Goal: Transaction & Acquisition: Obtain resource

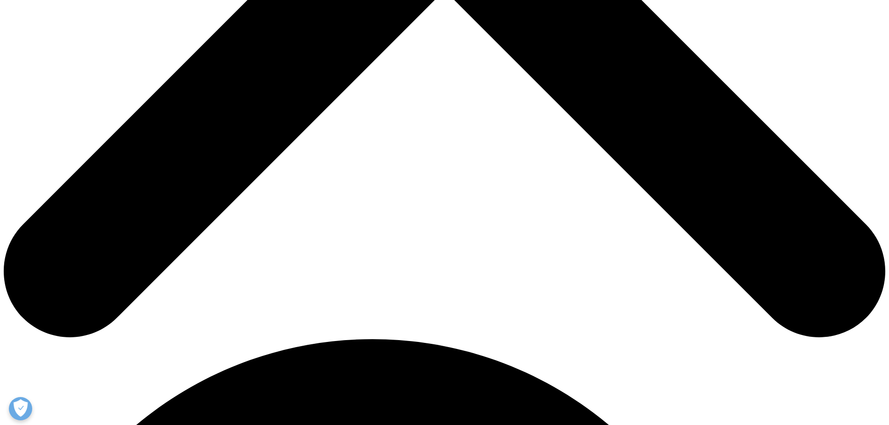
scroll to position [466, 0]
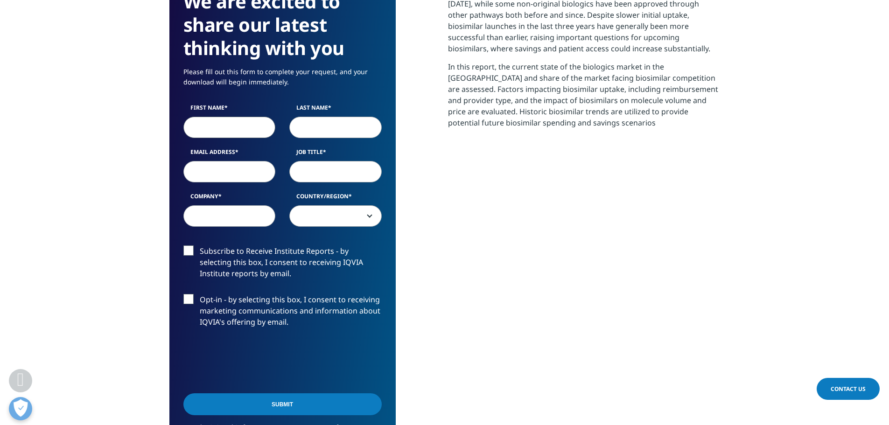
type input "Jose"
type input "Alvarez"
type input "jotin94@gmail.com"
select select "[GEOGRAPHIC_DATA]"
click at [304, 172] on input "Job Title" at bounding box center [335, 171] width 92 height 21
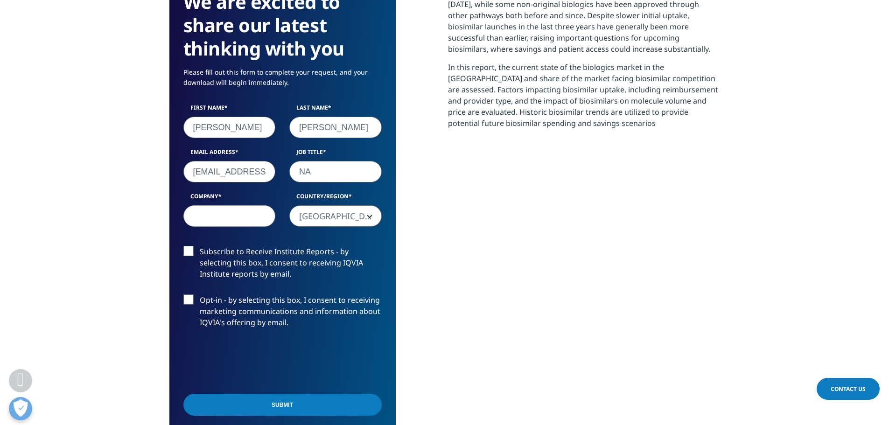
type input "NA"
click at [229, 211] on input "Company" at bounding box center [229, 215] width 92 height 21
type input "NA"
click at [289, 402] on input "Submit" at bounding box center [282, 405] width 198 height 22
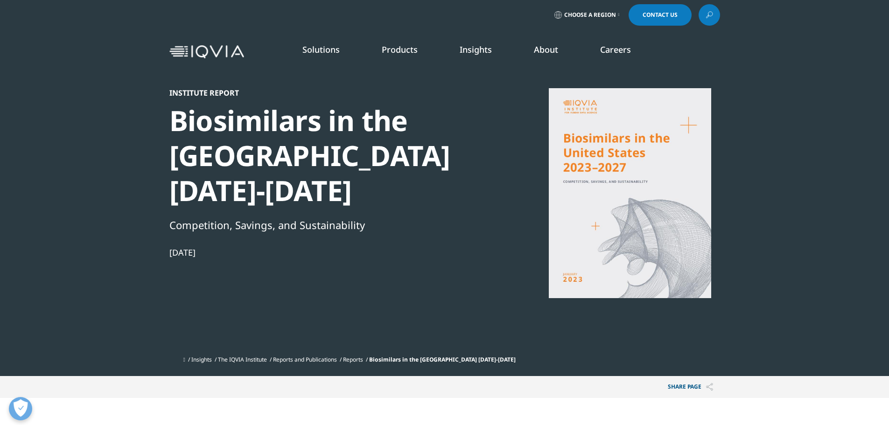
scroll to position [280, 0]
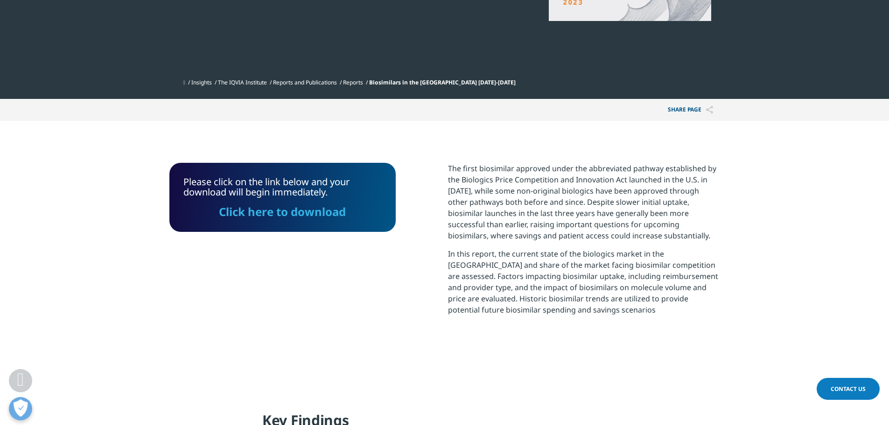
click at [251, 214] on link "Click here to download" at bounding box center [282, 211] width 127 height 15
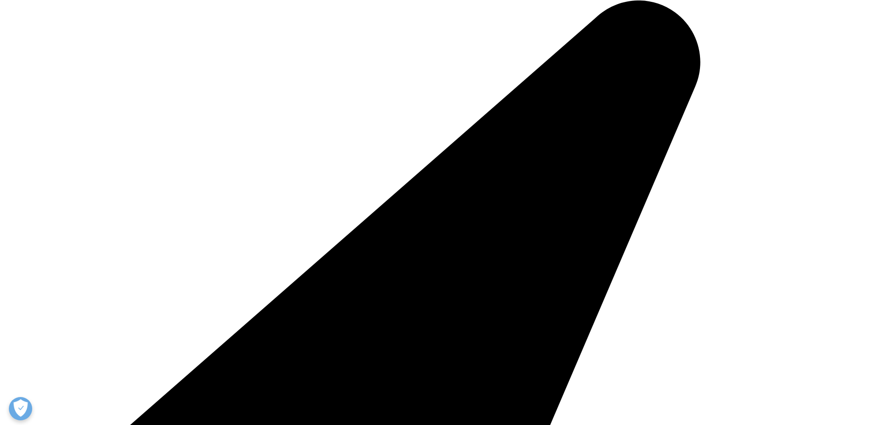
drag, startPoint x: 263, startPoint y: 283, endPoint x: 261, endPoint y: 277, distance: 5.9
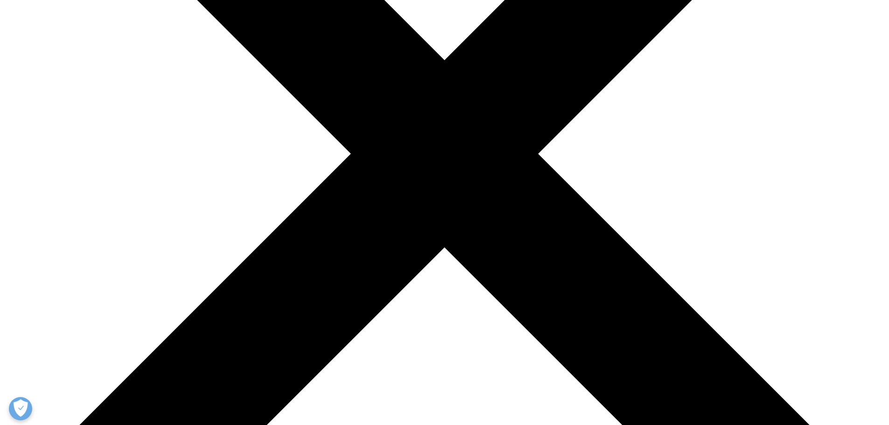
scroll to position [420, 0]
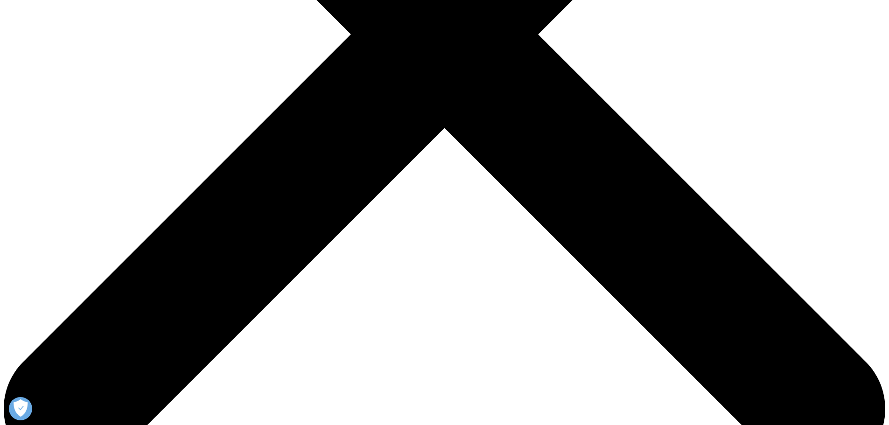
type input "Jose"
type input "Alvarez"
type input "jotin94@gmail.com"
select select "[GEOGRAPHIC_DATA]"
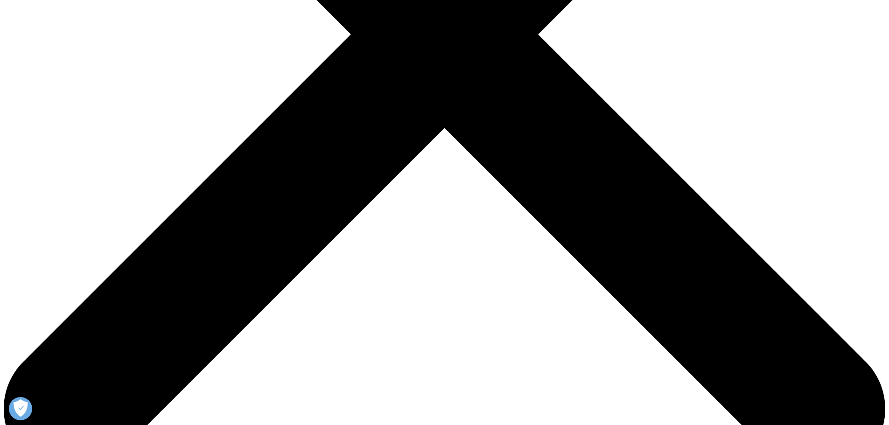
type input "NA"
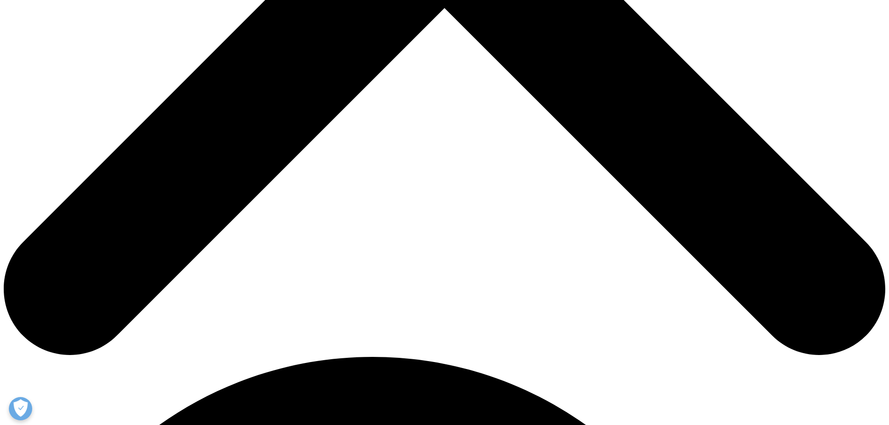
scroll to position [560, 0]
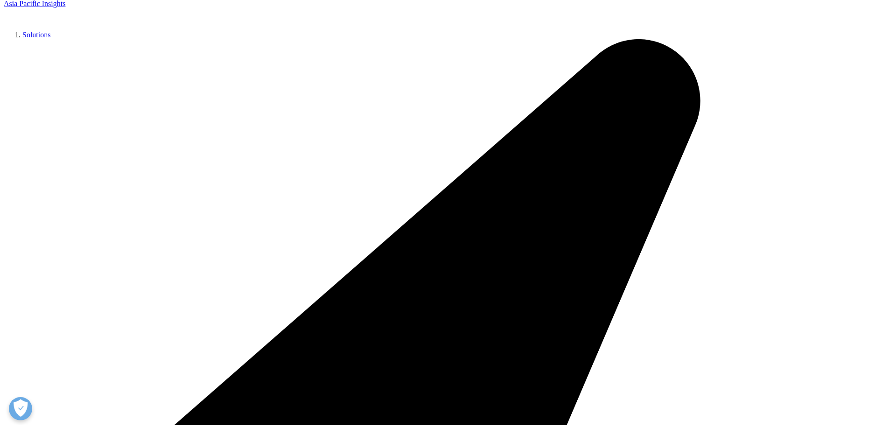
scroll to position [270, 0]
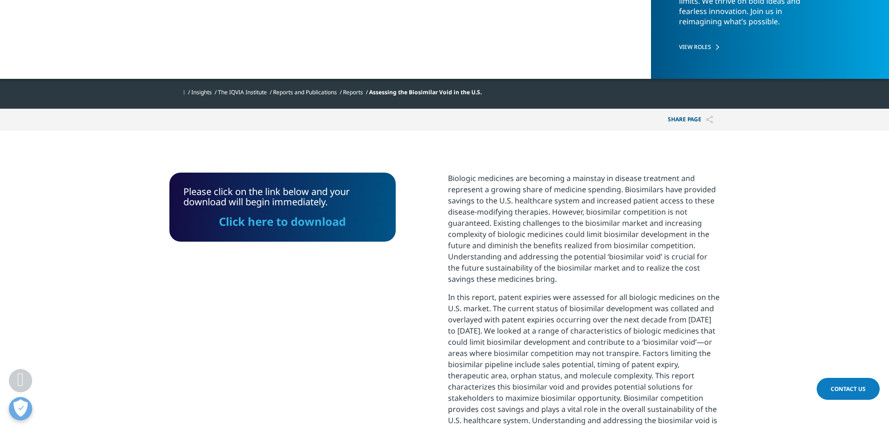
click at [271, 217] on link "Click here to download" at bounding box center [282, 221] width 127 height 15
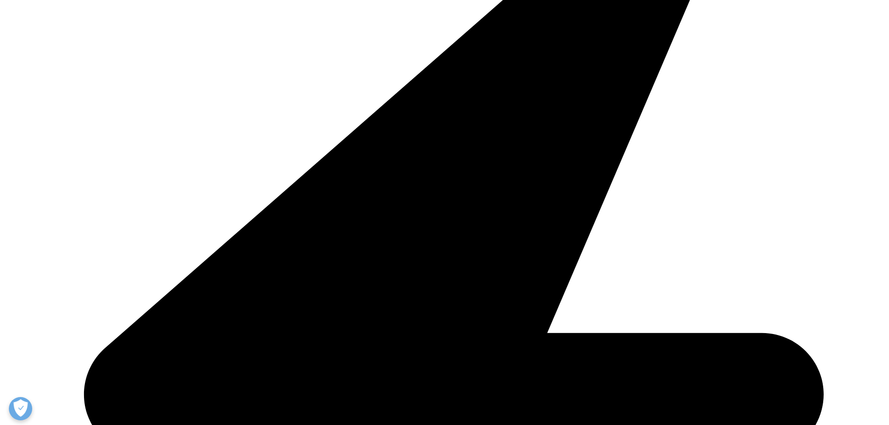
scroll to position [324, 550]
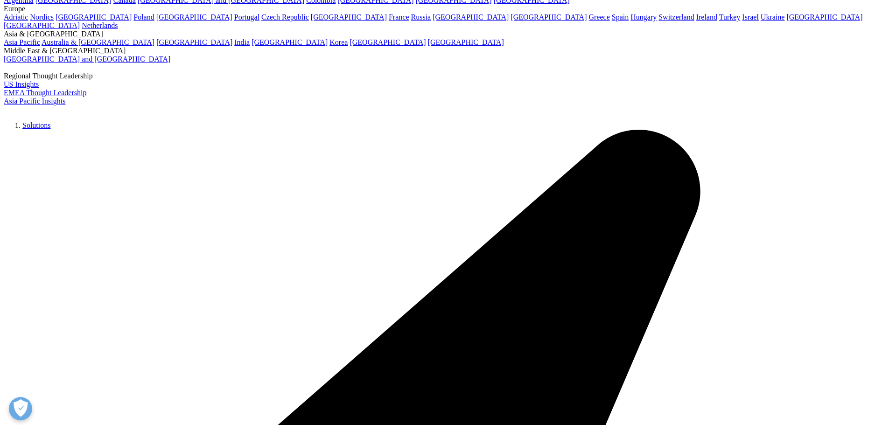
scroll to position [0, 0]
